Goal: Information Seeking & Learning: Understand process/instructions

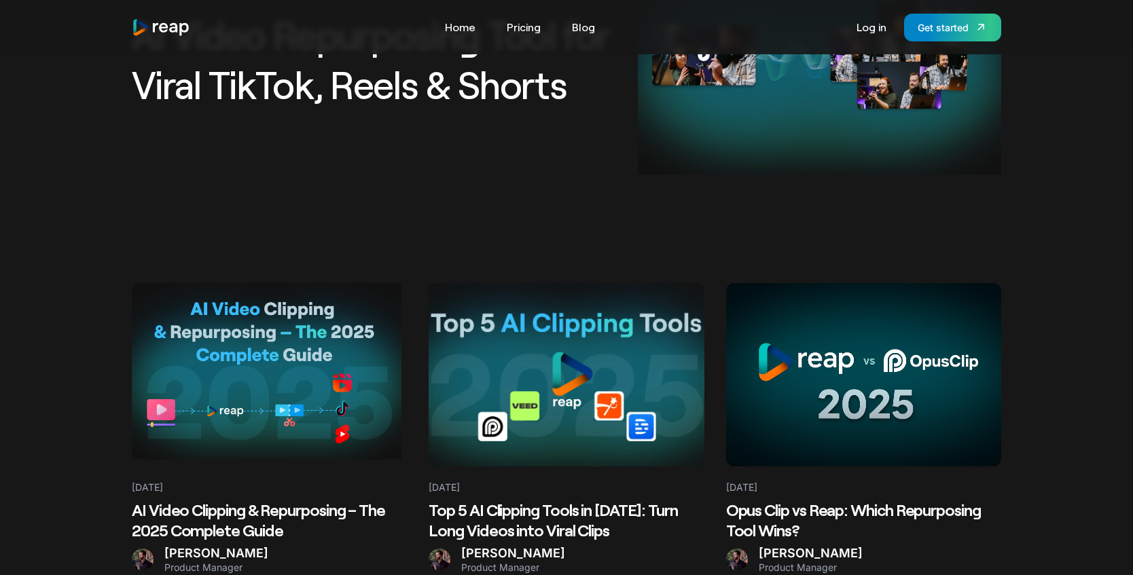
scroll to position [278, 0]
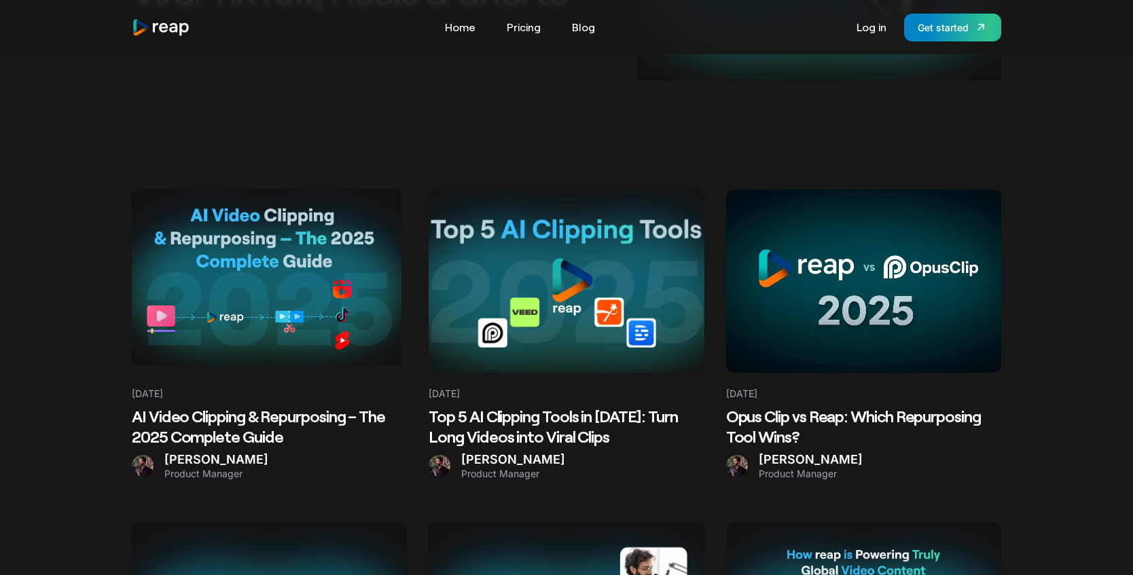
click at [204, 432] on h2 "AI Video Clipping & Repurposing – The 2025 Complete Guide" at bounding box center [269, 426] width 275 height 41
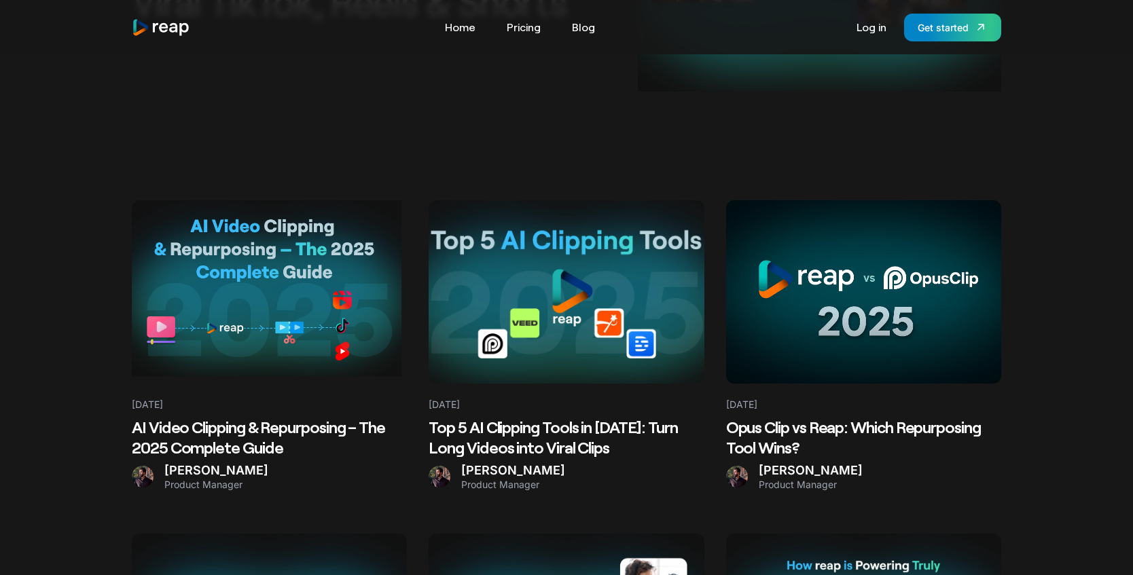
scroll to position [267, 0]
click at [532, 312] on Clips at bounding box center [566, 291] width 275 height 183
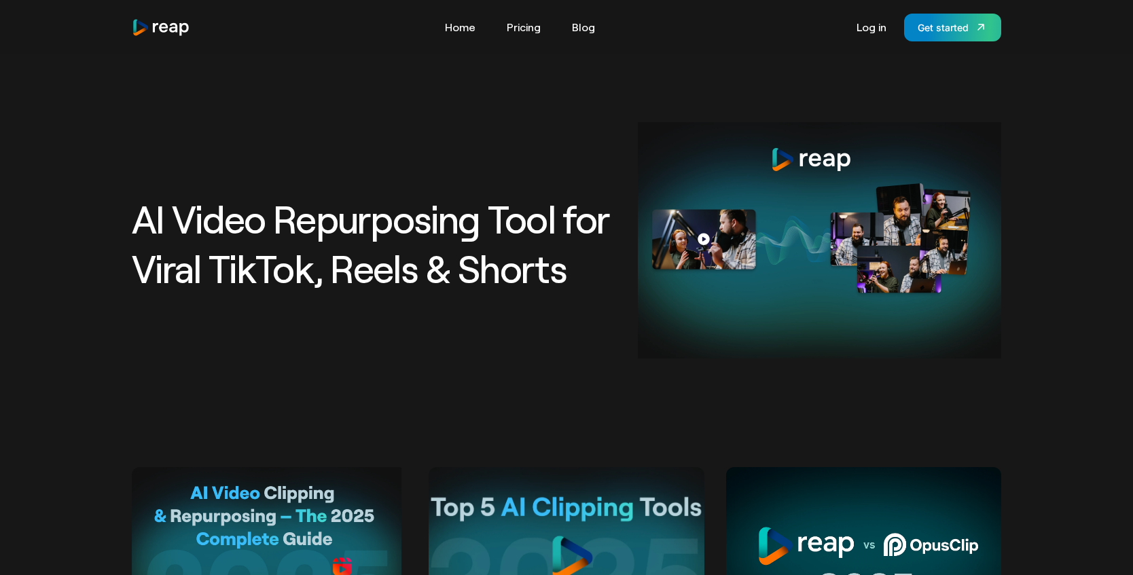
scroll to position [265, 0]
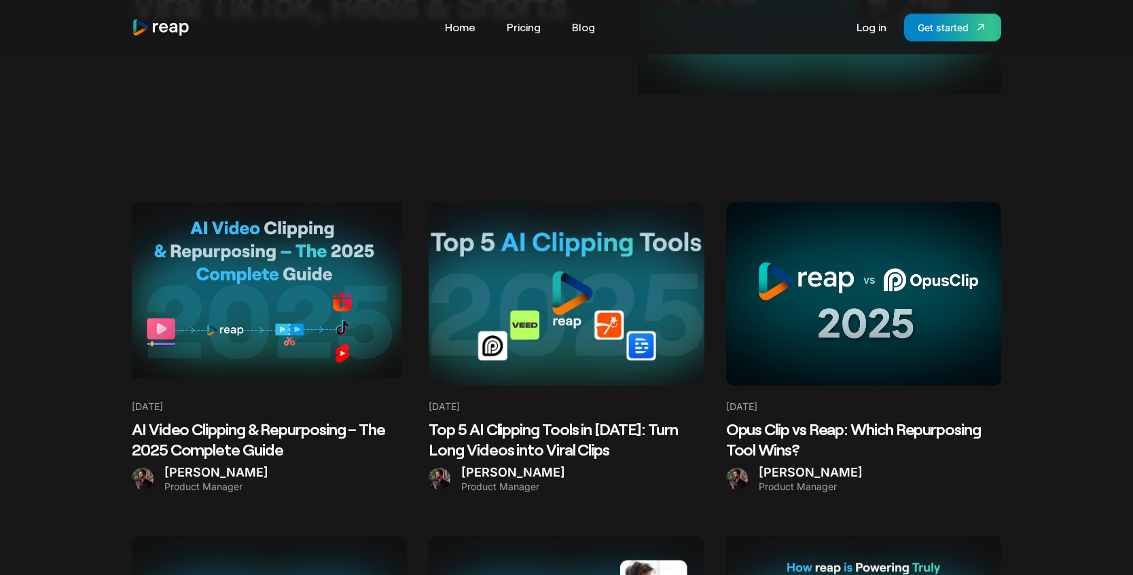
click at [313, 332] on Guide at bounding box center [269, 293] width 275 height 183
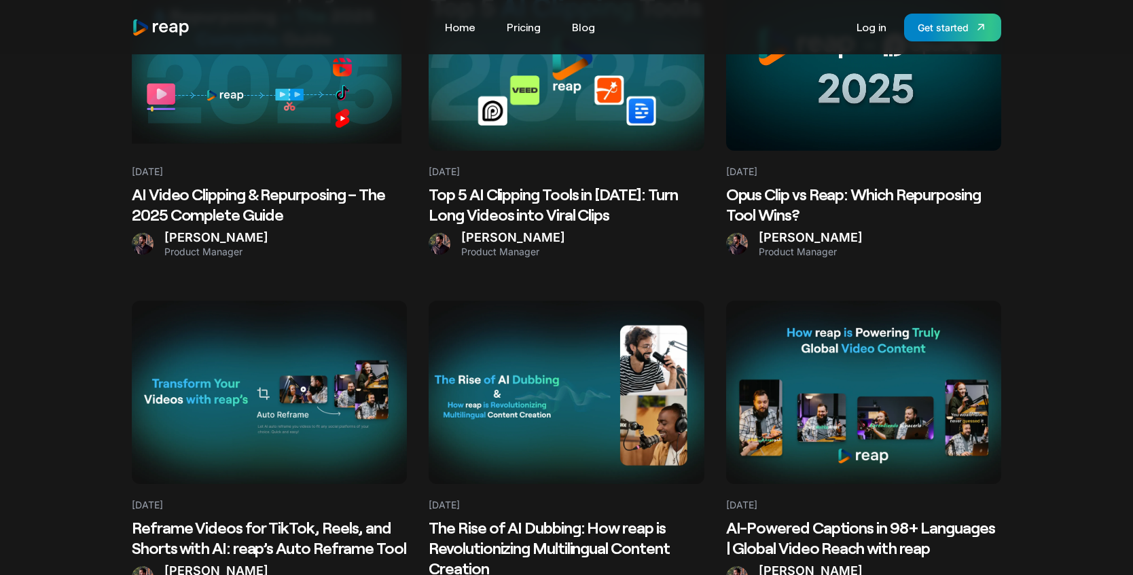
scroll to position [501, 0]
click at [296, 435] on Tool at bounding box center [269, 391] width 275 height 183
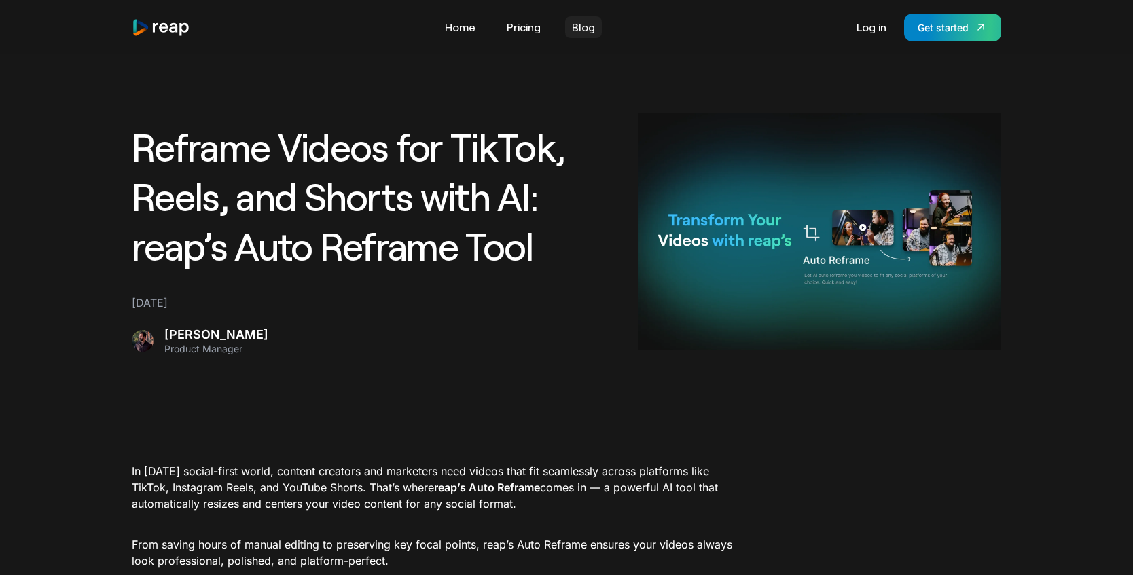
click at [568, 26] on link "Blog" at bounding box center [583, 27] width 37 height 22
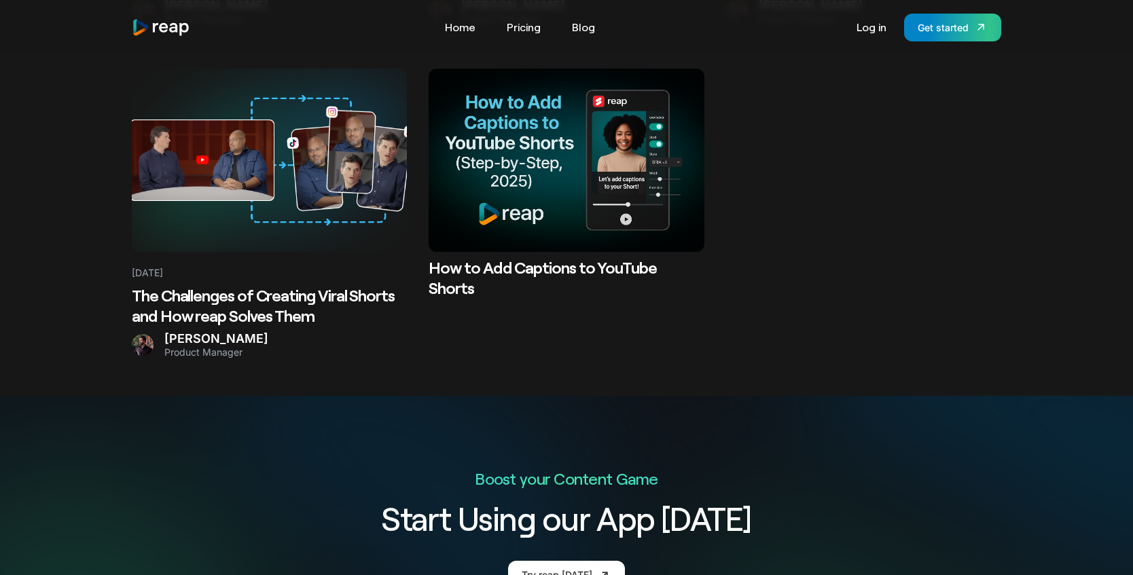
scroll to position [2774, 0]
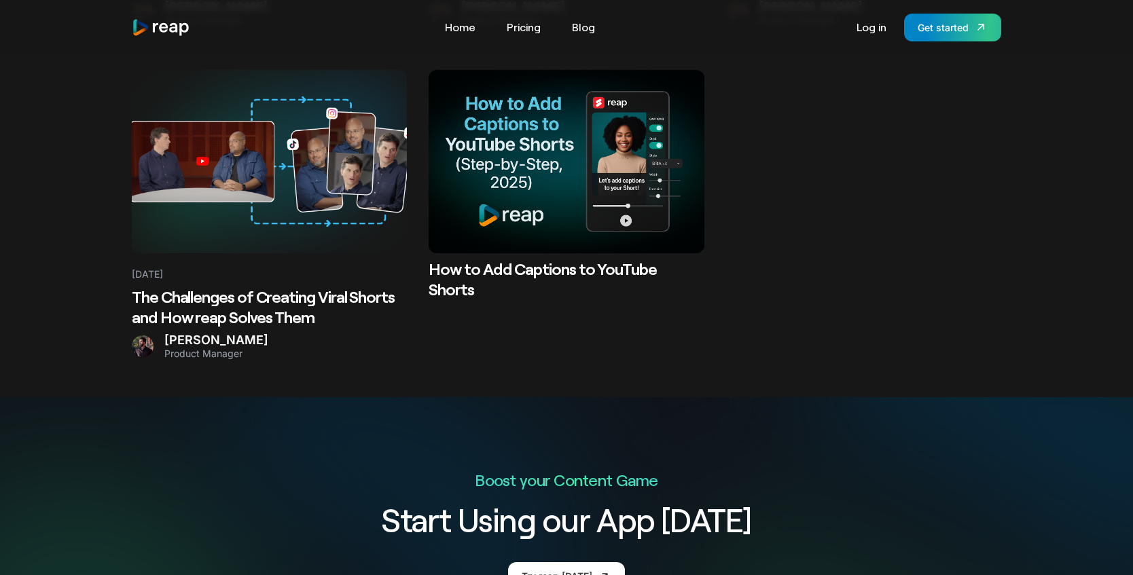
click at [566, 200] on at bounding box center [566, 161] width 275 height 183
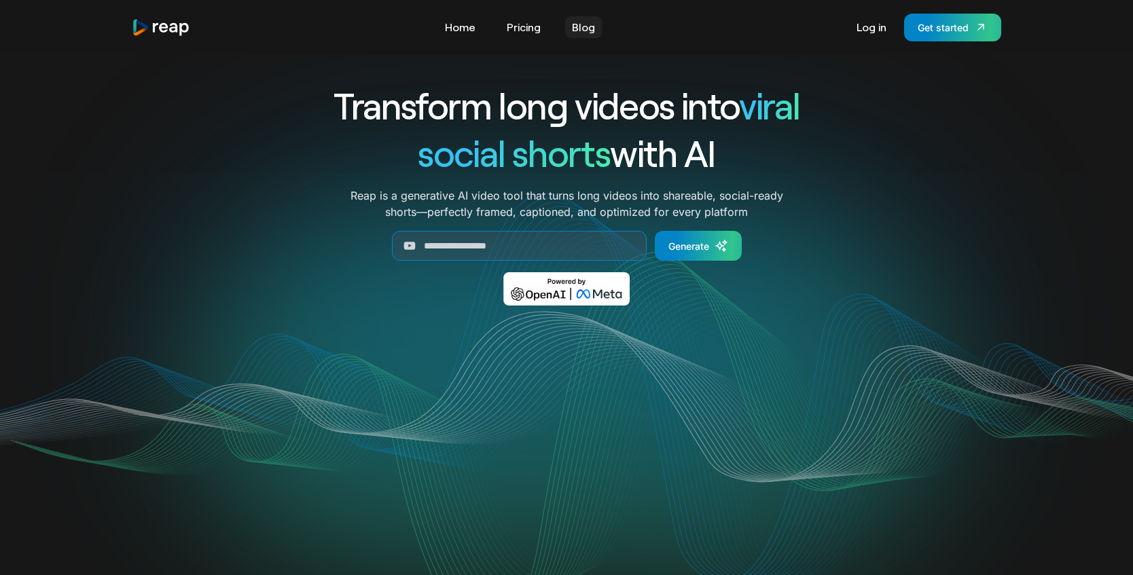
click at [571, 30] on link "Blog" at bounding box center [583, 27] width 37 height 22
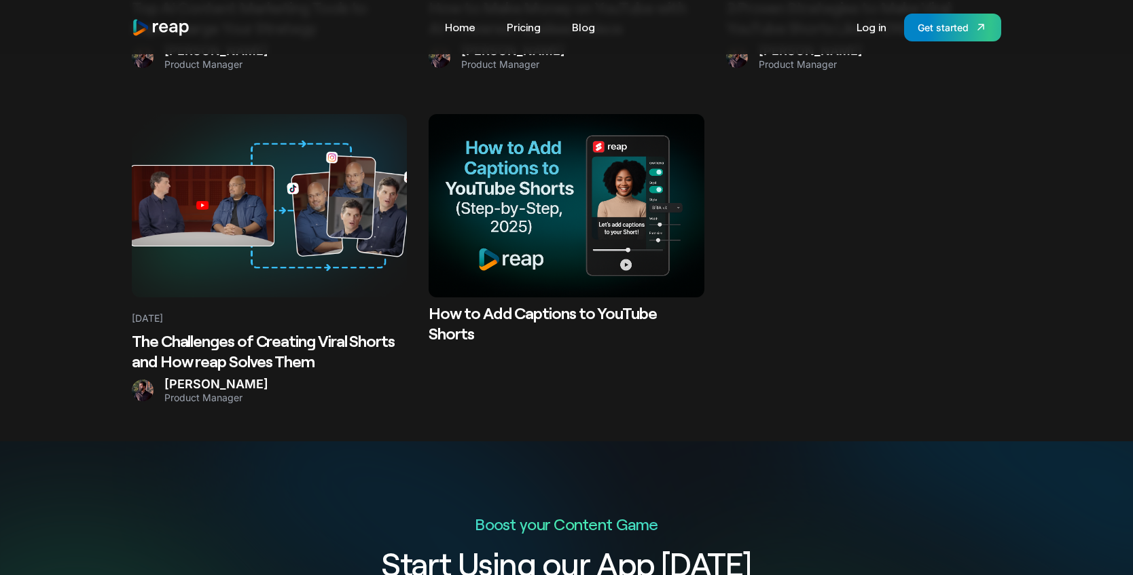
scroll to position [2698, 0]
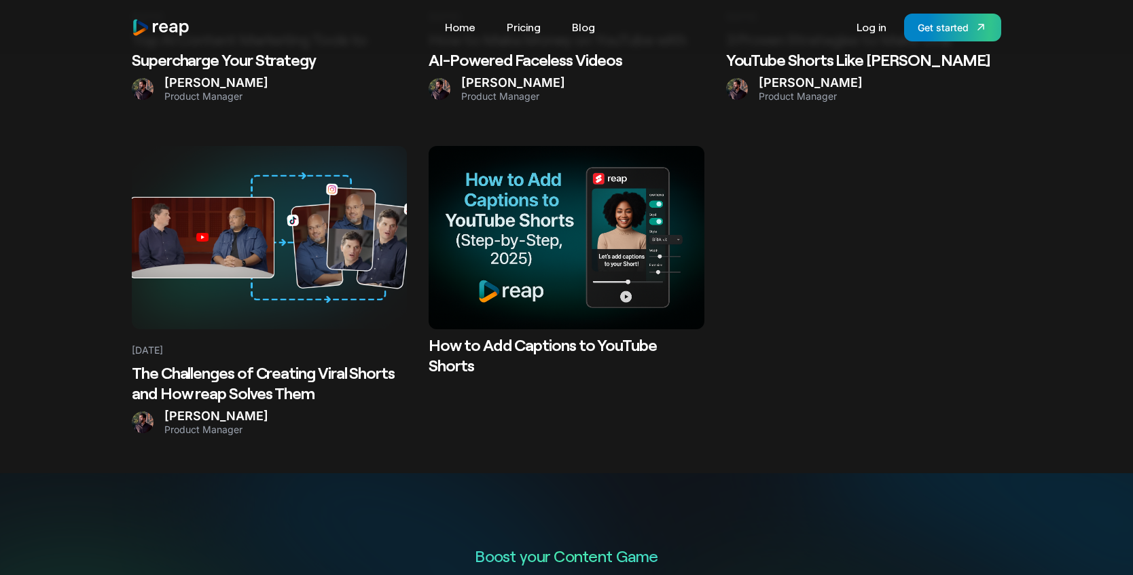
click at [531, 233] on at bounding box center [566, 237] width 275 height 183
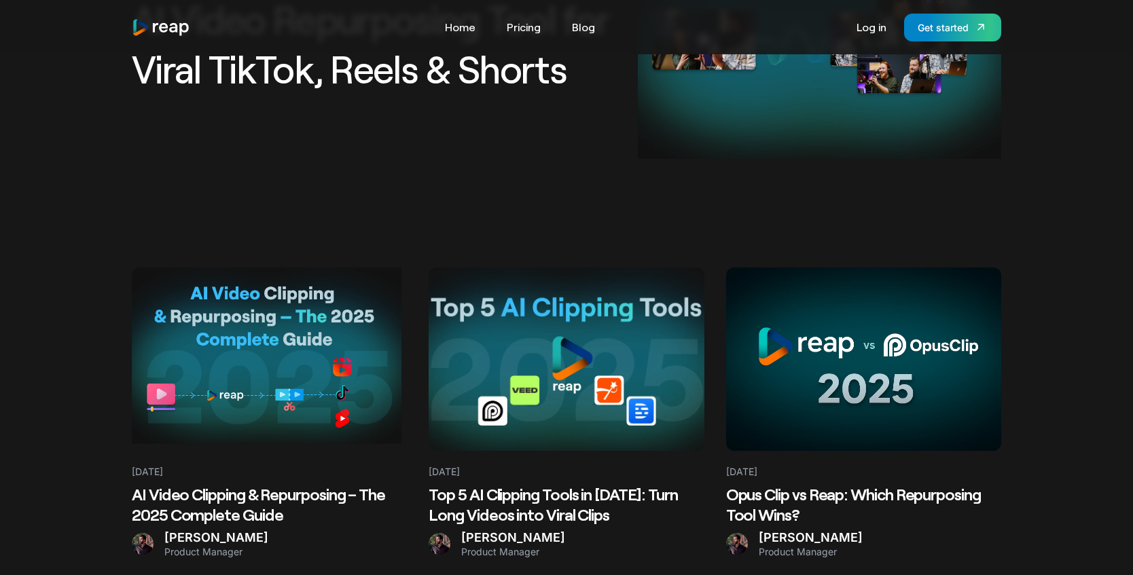
scroll to position [202, 0]
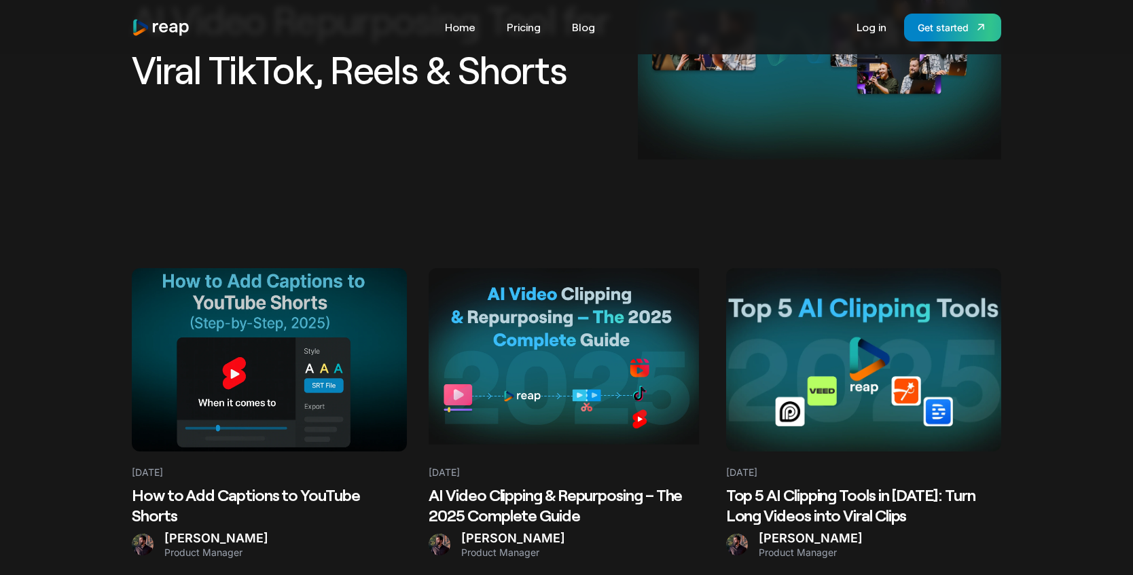
click at [317, 325] on at bounding box center [269, 359] width 275 height 183
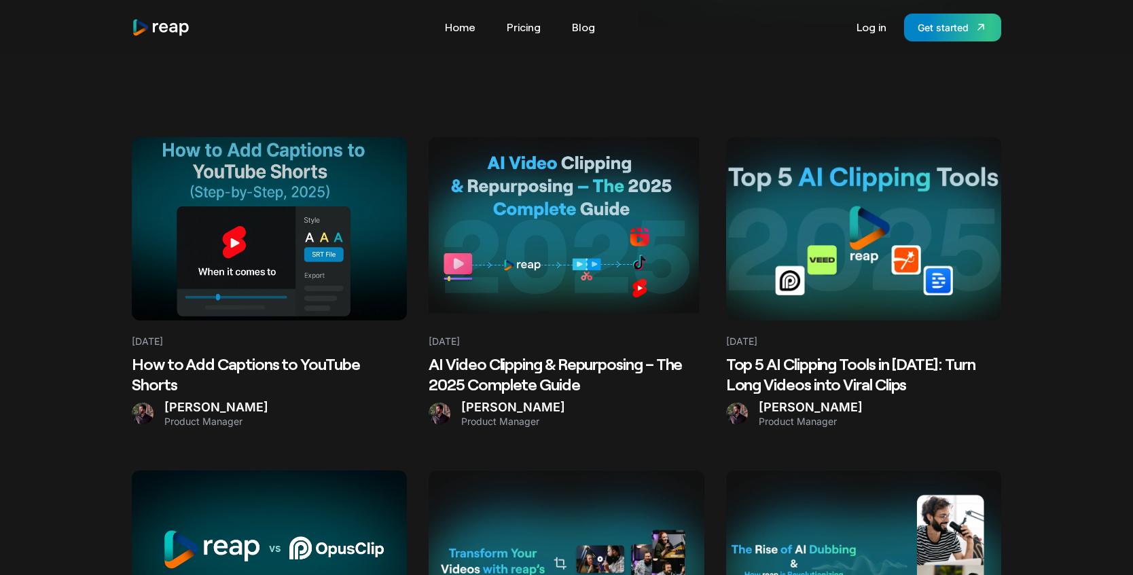
scroll to position [333, 0]
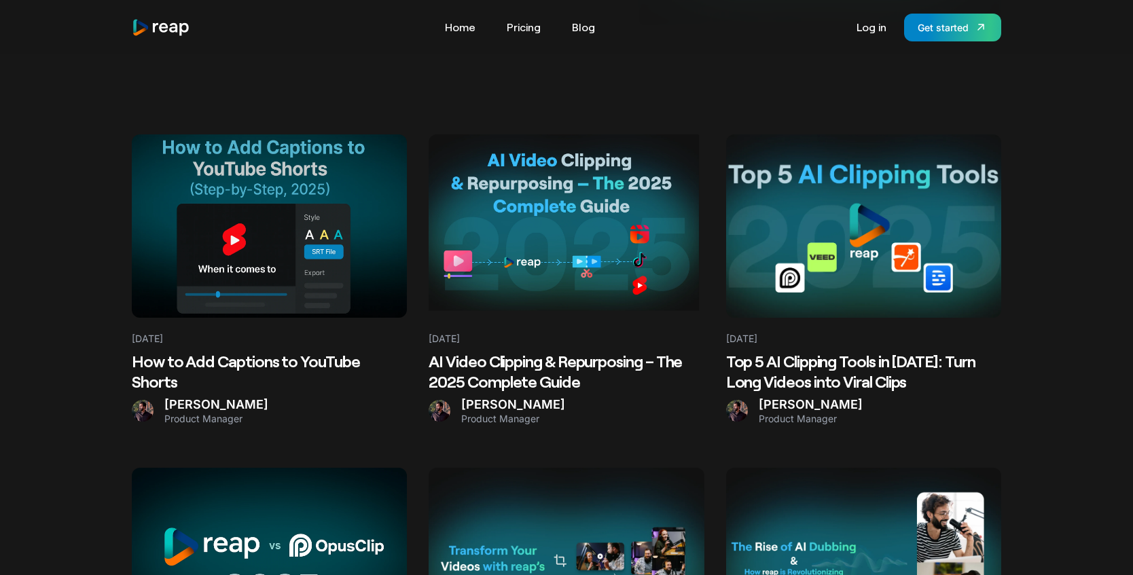
click at [320, 310] on at bounding box center [269, 226] width 275 height 183
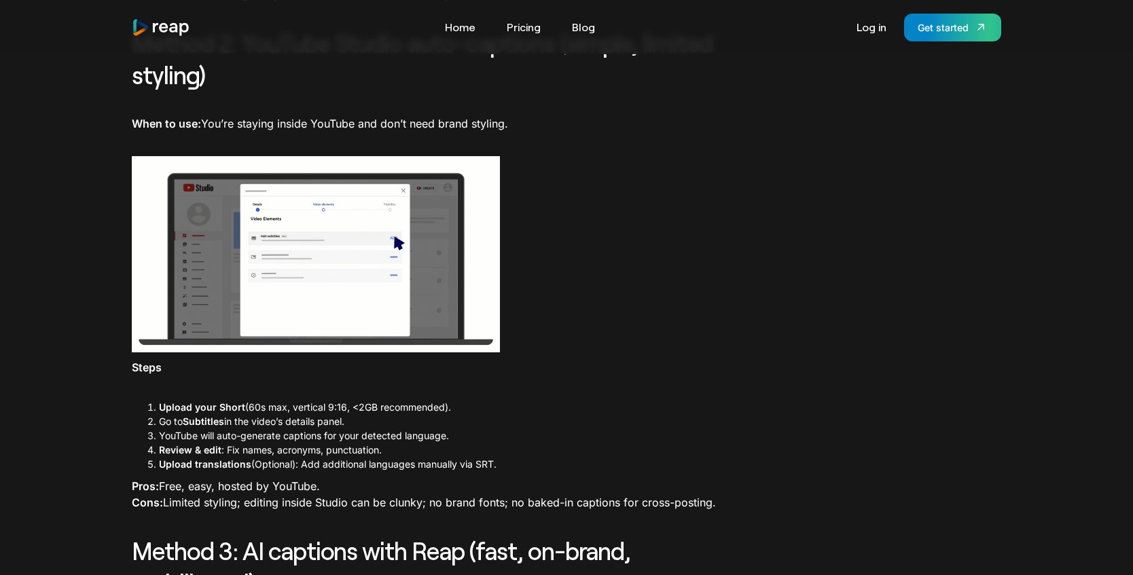
scroll to position [1203, 0]
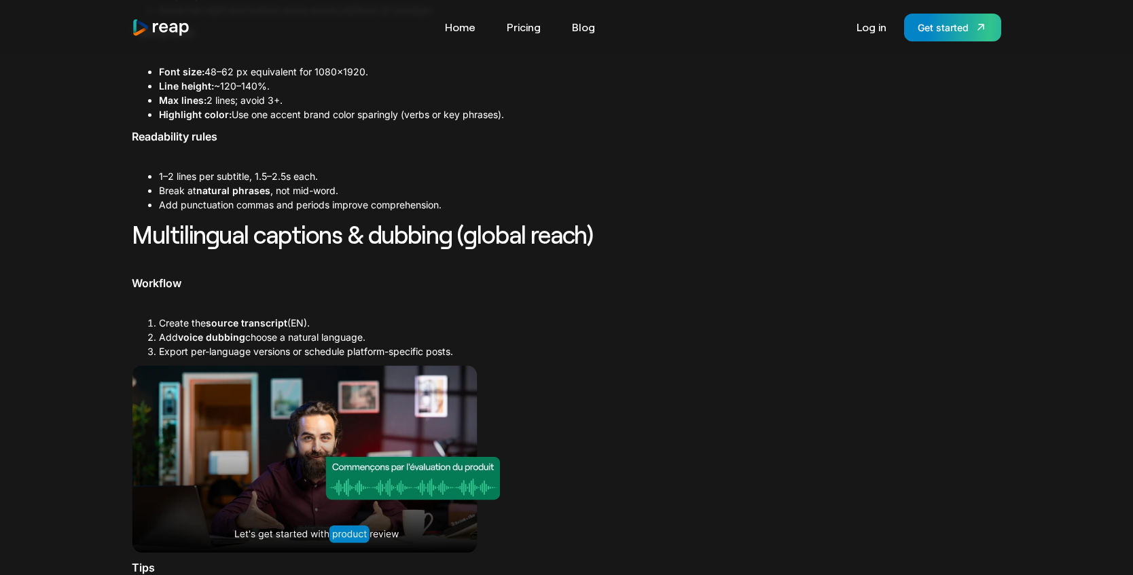
scroll to position [2679, 0]
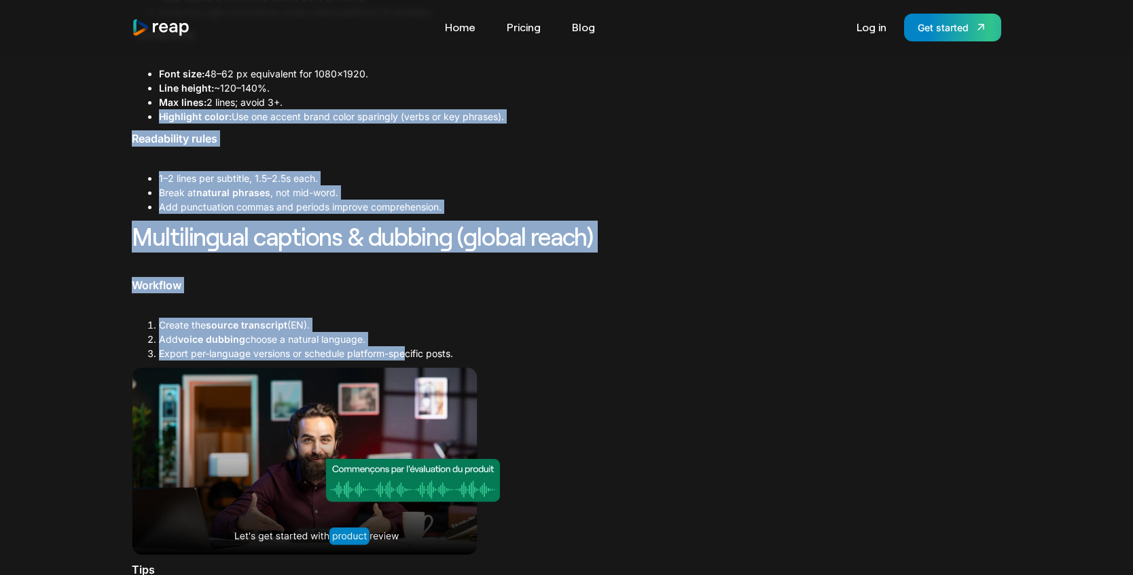
drag, startPoint x: 113, startPoint y: 122, endPoint x: 409, endPoint y: 352, distance: 375.2
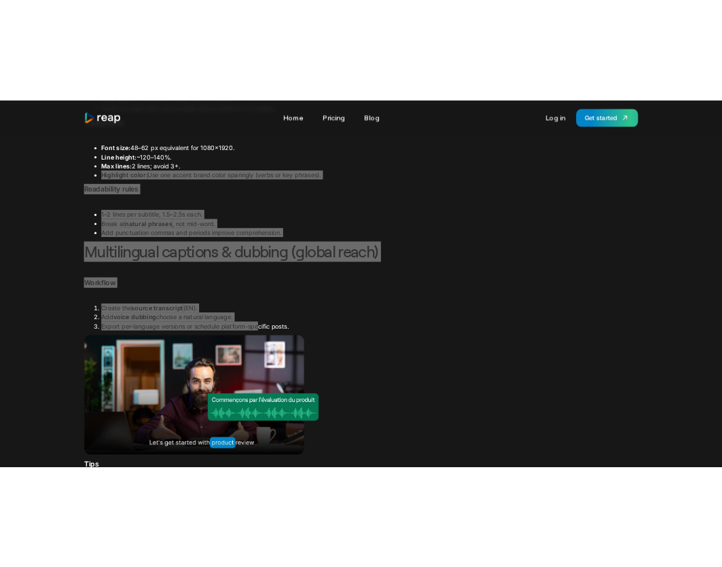
scroll to position [2683, 0]
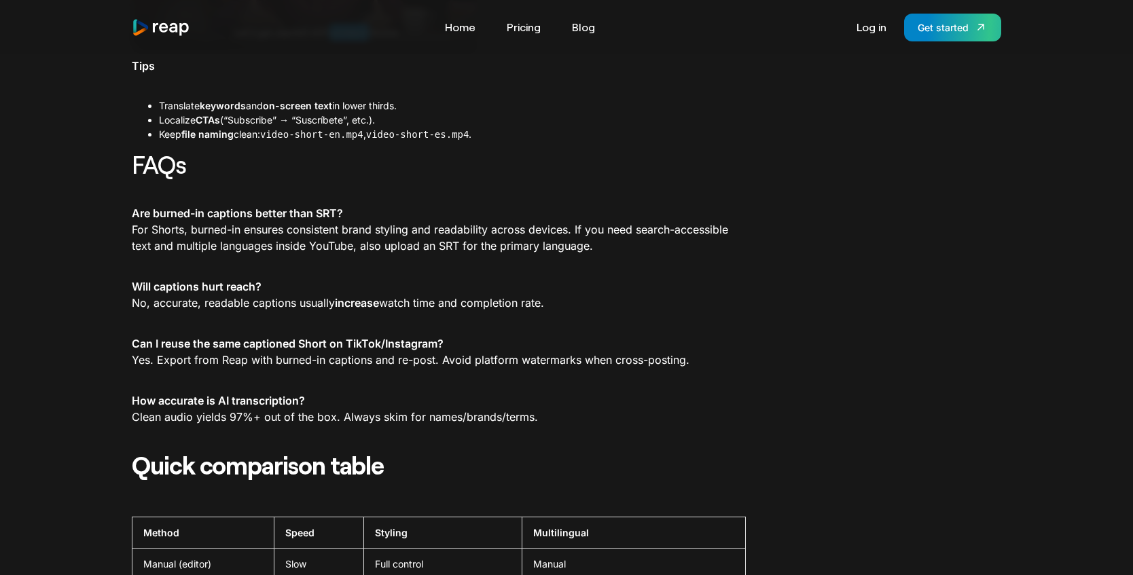
scroll to position [3162, 0]
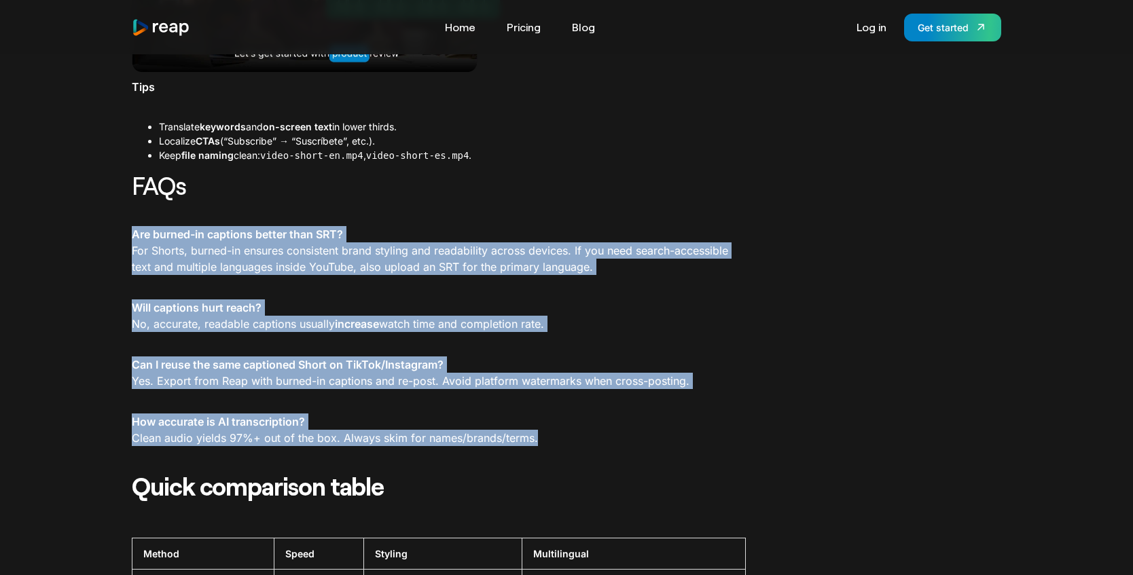
drag, startPoint x: 130, startPoint y: 230, endPoint x: 594, endPoint y: 431, distance: 505.7
copy div "Are burned-in captions better than SRT? For Shorts, burned-in ensures consisten…"
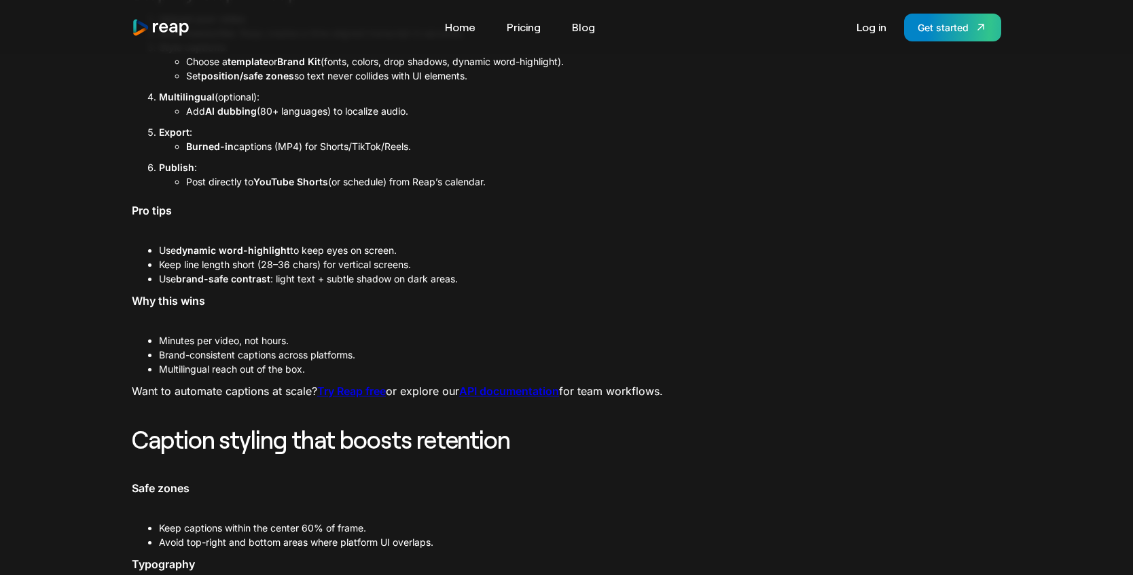
scroll to position [1793, 0]
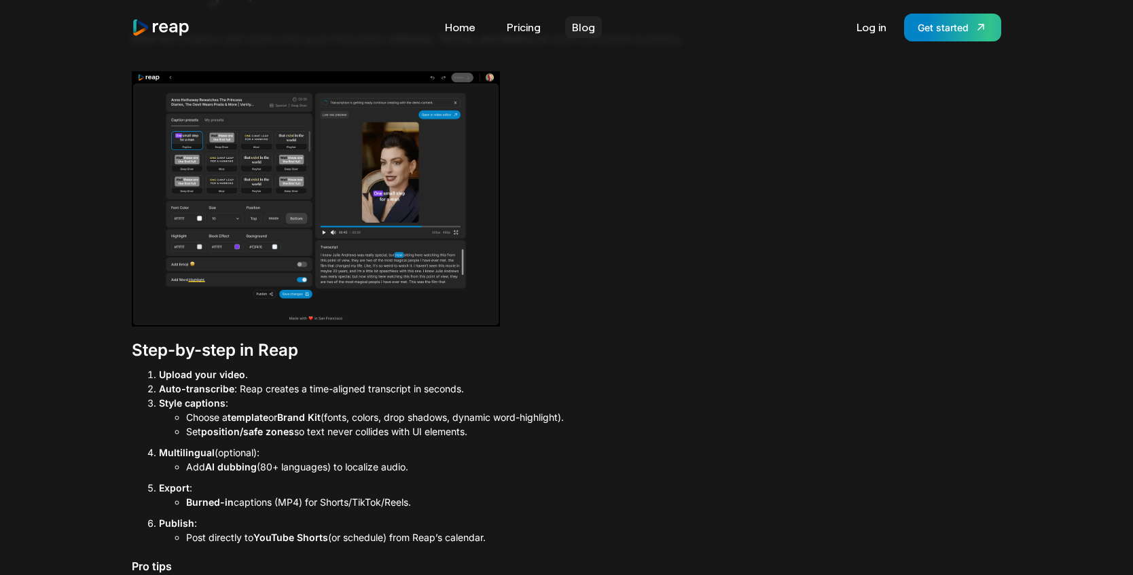
click at [571, 27] on link "Blog" at bounding box center [583, 27] width 37 height 22
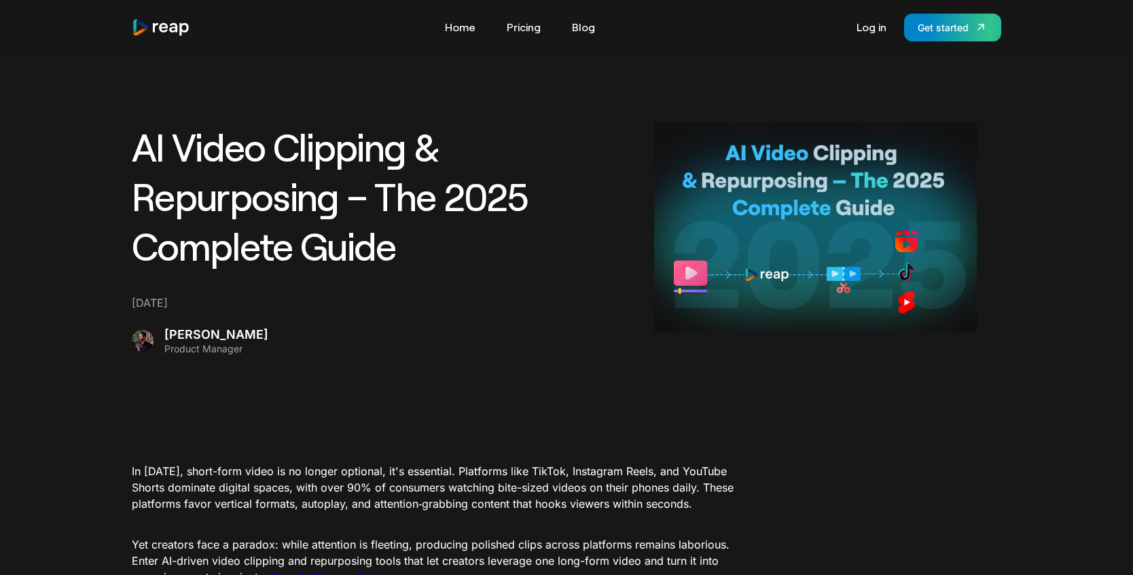
click at [177, 31] on img "home" at bounding box center [161, 27] width 58 height 18
